Goal: Task Accomplishment & Management: Complete application form

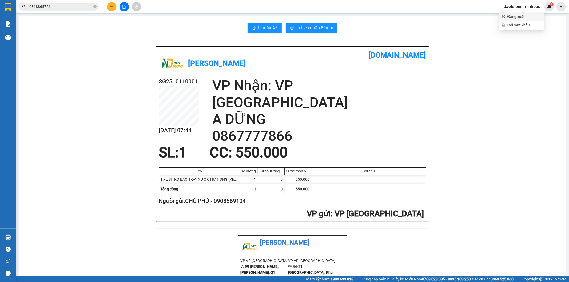
scroll to position [163, 0]
click at [521, 17] on span "Đăng xuất" at bounding box center [524, 17] width 34 height 6
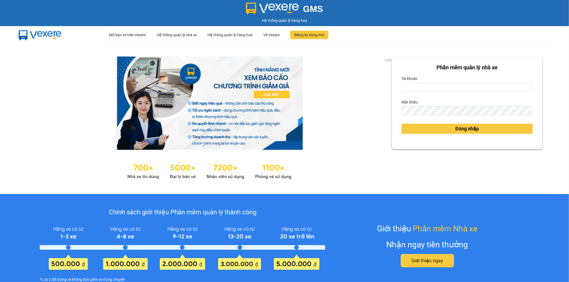
scroll to position [163, 0]
click at [438, 85] on input "daole.binhminhbus" at bounding box center [467, 87] width 131 height 9
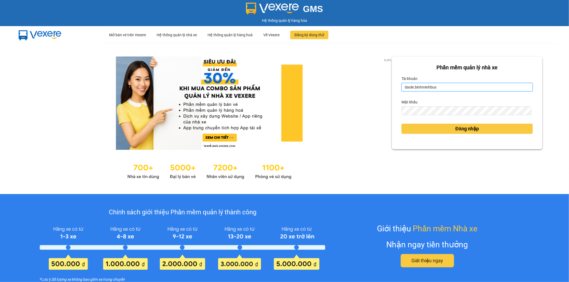
type input "noc.binhminhbus"
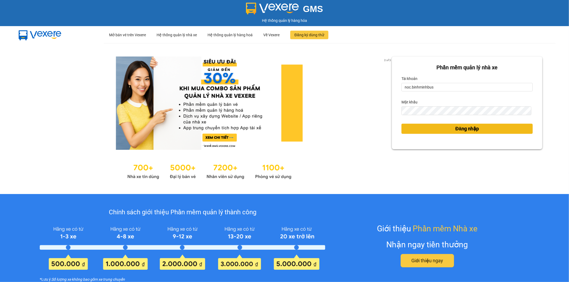
click at [436, 132] on button "Đăng nhập" at bounding box center [467, 129] width 131 height 10
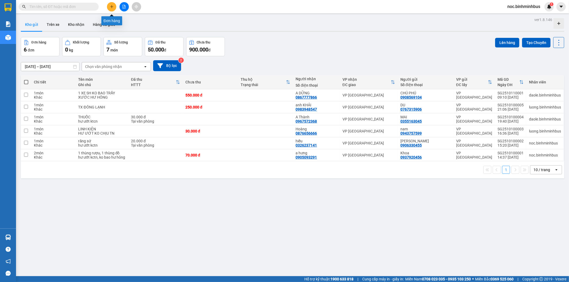
click at [114, 8] on button at bounding box center [111, 6] width 9 height 9
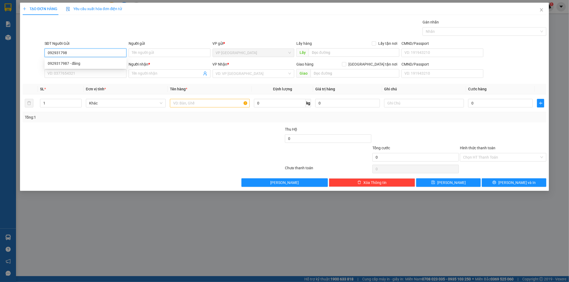
type input "0929317987"
click at [94, 63] on div "0929317987 - đăng" at bounding box center [86, 64] width 76 height 6
type input "đăng"
type input "0876656666"
type input "Hoàng"
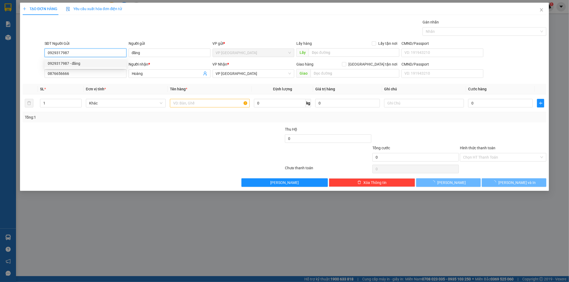
type input "30.000"
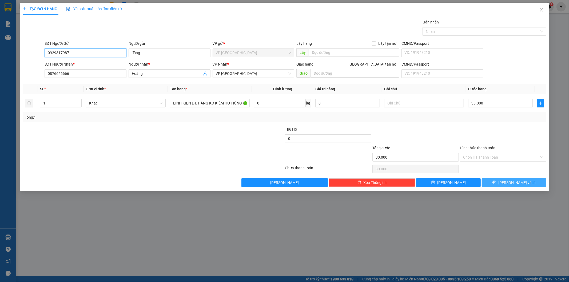
type input "0929317987"
click at [515, 183] on span "[PERSON_NAME] và In" at bounding box center [516, 183] width 37 height 6
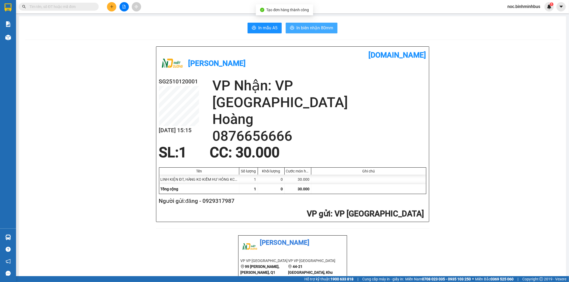
click at [326, 24] on button "In biên nhận 80mm" at bounding box center [312, 28] width 52 height 11
click at [252, 31] on button "In mẫu A5" at bounding box center [265, 28] width 34 height 11
